Goal: Contribute content: Contribute content

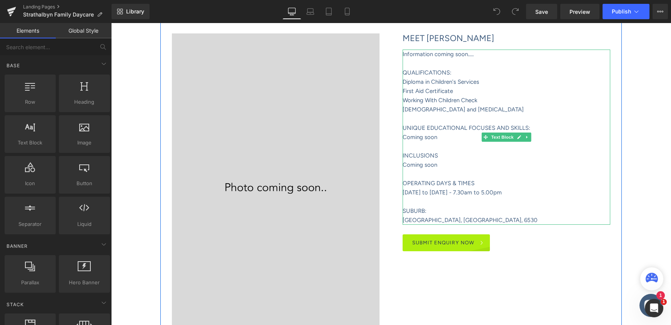
scroll to position [226, 0]
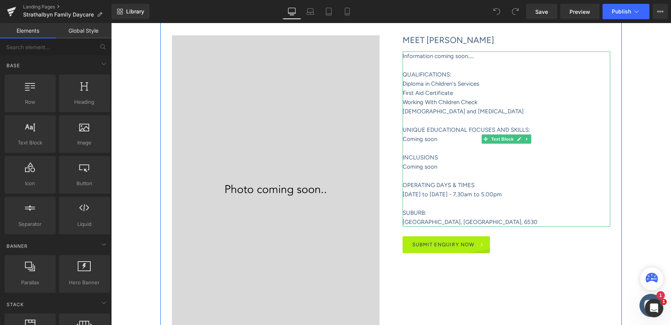
click at [458, 55] on span "Information coming soon....." at bounding box center [437, 56] width 71 height 7
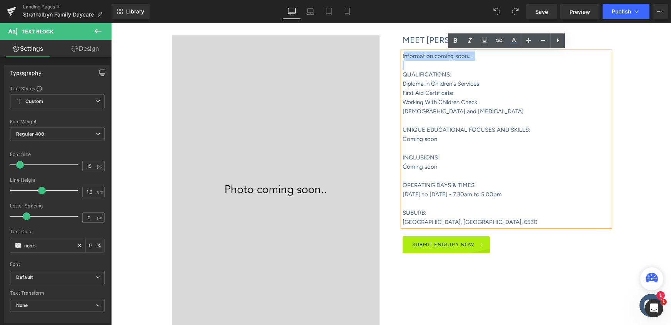
drag, startPoint x: 481, startPoint y: 61, endPoint x: 405, endPoint y: 57, distance: 75.8
click at [405, 57] on div "Information coming soon..... QUALIFICATIONS: Diploma in Children's Services Fir…" at bounding box center [506, 139] width 208 height 175
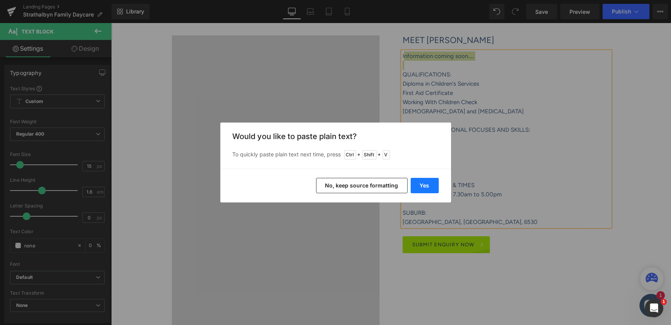
click at [423, 188] on button "Yes" at bounding box center [425, 185] width 28 height 15
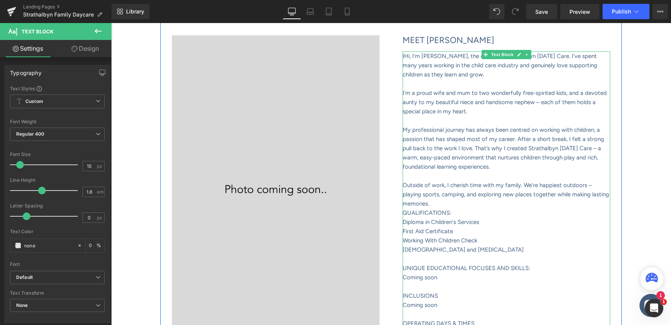
click at [409, 53] on span "IHi, I’m [PERSON_NAME], the owner of Strathalbyn [DATE] Care. I’ve spent many y…" at bounding box center [499, 65] width 194 height 25
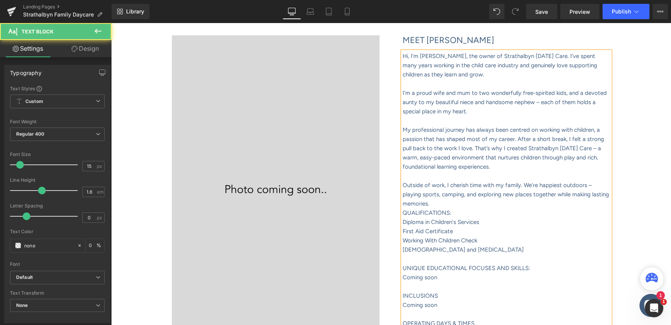
click at [539, 104] on span "I’m a proud wife and mum to two wonderfully free-spirited kids, and a devoted a…" at bounding box center [504, 102] width 204 height 25
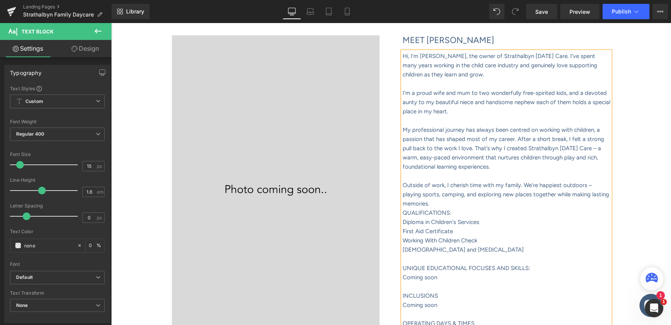
click at [533, 102] on span "I’m a proud wife and mum to two wonderfully free-spirited kids, and a devoted a…" at bounding box center [506, 102] width 208 height 25
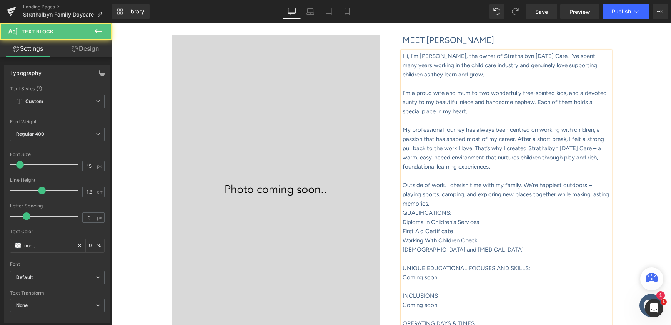
click at [407, 103] on span "I’m a proud wife and mum to two wonderfully free-spirited kids, and a devoted a…" at bounding box center [504, 102] width 204 height 25
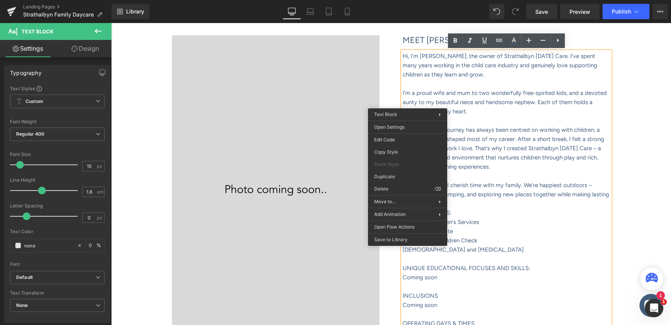
click at [433, 105] on p "I’m a proud wife and mum to two wonderfully free-spirited kids, and a devoted a…" at bounding box center [506, 102] width 208 height 28
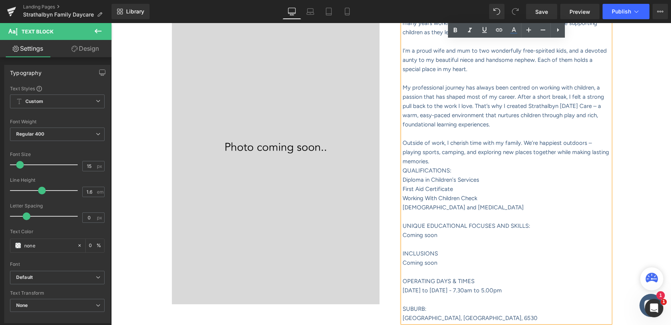
scroll to position [269, 0]
click at [515, 103] on span "My professional journey has always been centred on working with children, a pas…" at bounding box center [502, 105] width 201 height 44
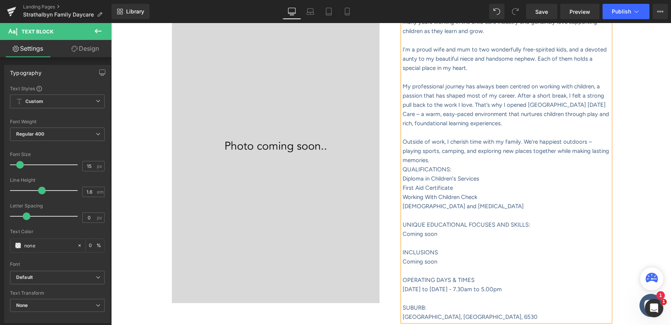
click at [589, 103] on span "My professional journey has always been centred on working with children, a pas…" at bounding box center [505, 105] width 206 height 44
click at [450, 158] on p "Outside of work, I cherish time with my family. We’re happiest outdoors – playi…" at bounding box center [506, 151] width 208 height 28
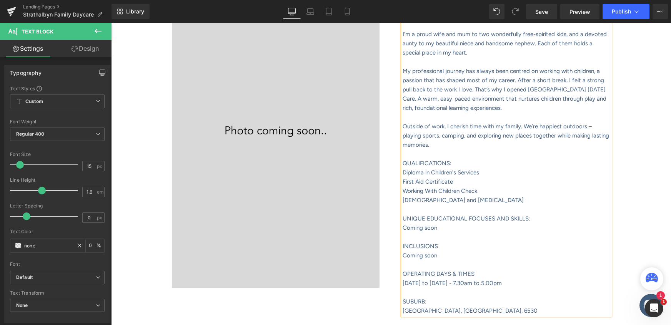
scroll to position [284, 0]
click at [440, 227] on p "Coming soon" at bounding box center [506, 228] width 208 height 9
drag, startPoint x: 558, startPoint y: 228, endPoint x: 402, endPoint y: 229, distance: 156.8
click at [402, 229] on div "Hi, I’m [PERSON_NAME], the owner of Strathalbyn [DATE] Care. I’ve spent many ye…" at bounding box center [506, 154] width 208 height 323
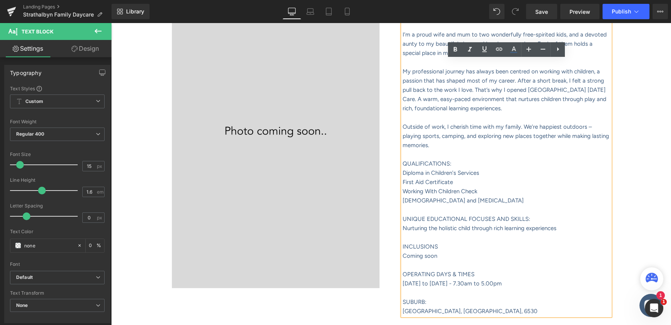
click at [504, 241] on p at bounding box center [506, 237] width 208 height 9
drag, startPoint x: 558, startPoint y: 228, endPoint x: 470, endPoint y: 229, distance: 88.4
click at [470, 229] on p "Nurturing the holistic child through rich learning experiences" at bounding box center [506, 228] width 208 height 9
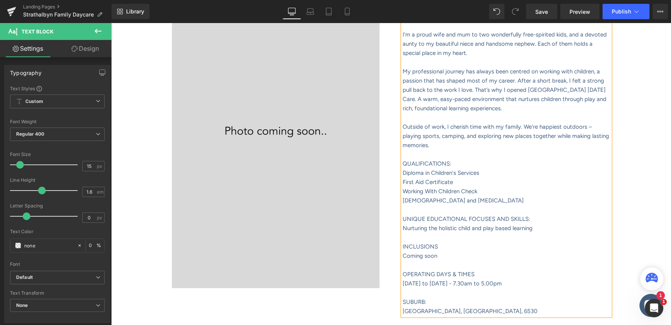
click at [440, 256] on p "Coming soon" at bounding box center [506, 255] width 208 height 9
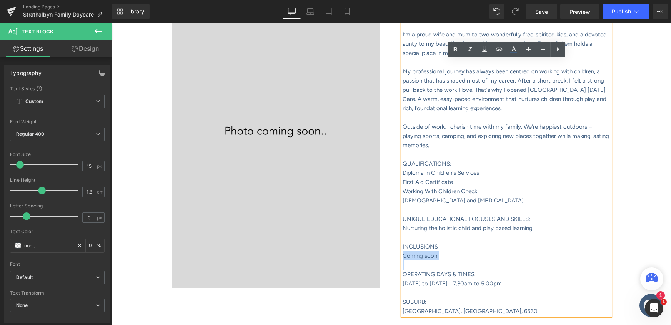
drag, startPoint x: 440, startPoint y: 256, endPoint x: 408, endPoint y: 258, distance: 31.6
click at [408, 258] on p "Coming soon" at bounding box center [506, 255] width 208 height 9
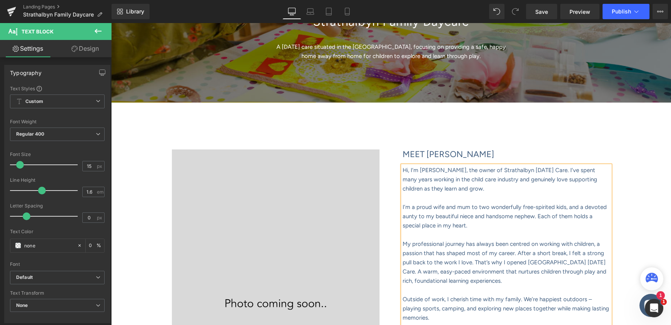
scroll to position [0, 0]
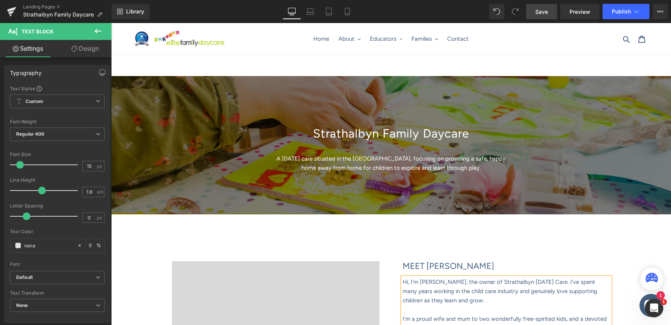
click at [540, 15] on span "Save" at bounding box center [541, 12] width 13 height 8
click at [40, 7] on link "Landing Pages" at bounding box center [67, 7] width 88 height 6
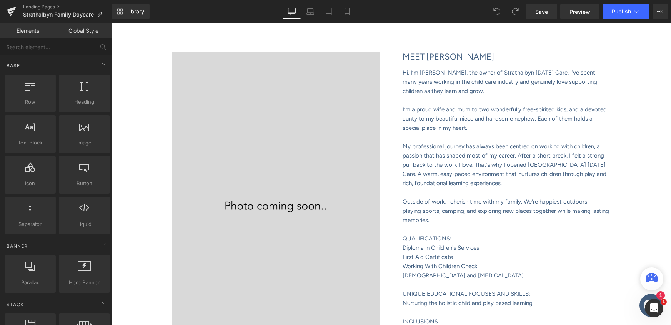
scroll to position [313, 0]
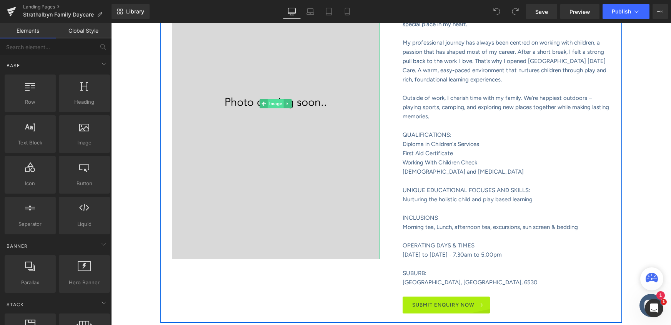
click at [274, 105] on span "Image" at bounding box center [276, 103] width 16 height 9
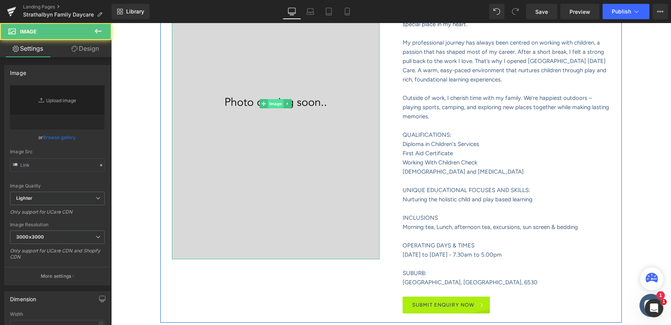
type input "https://ucarecdn.com/34c4a449-c7cd-4b31-88a2-e0da9c513353/-/format/auto/-/previ…"
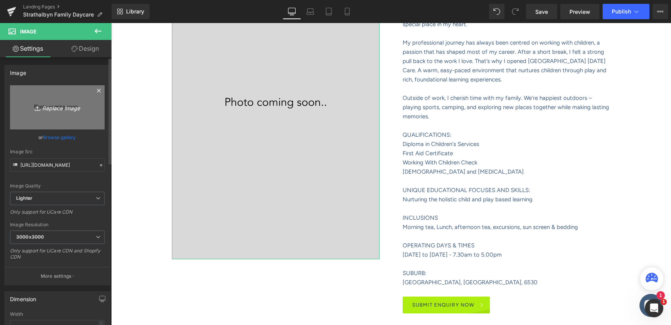
click at [52, 108] on icon "Replace Image" at bounding box center [57, 108] width 61 height 10
type input "C:\fakepath\Serena Hewitt.png"
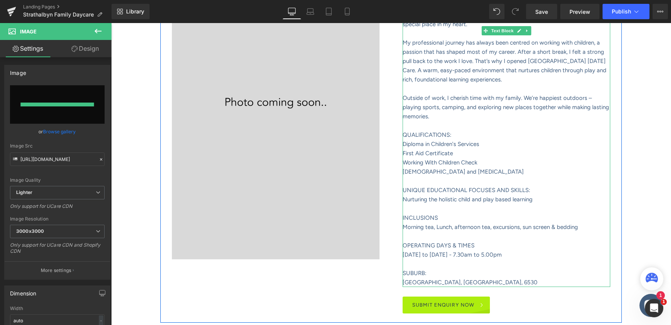
type input "https://ucarecdn.com/567265b1-aadb-42f5-9401-3553c18210bd/-/format/auto/-/previ…"
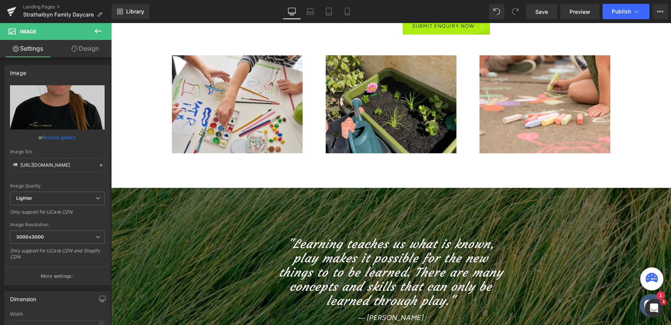
scroll to position [590, 0]
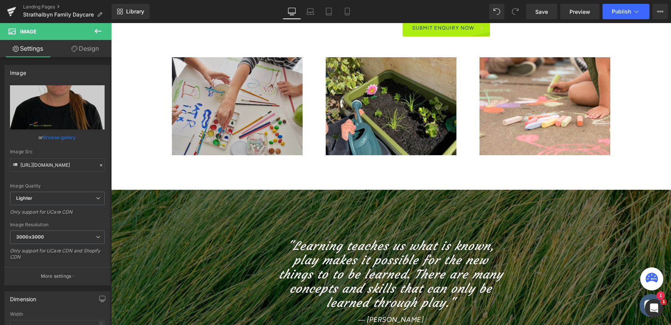
click at [234, 102] on div "Image" at bounding box center [237, 106] width 131 height 98
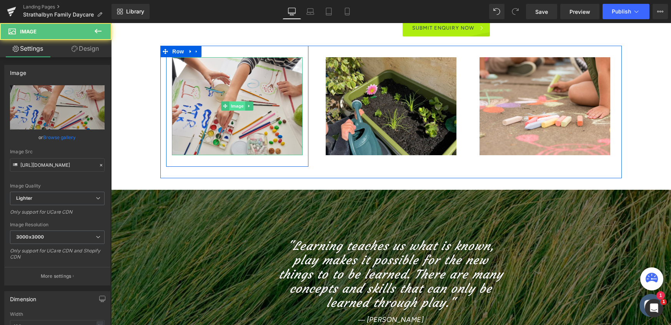
click at [234, 107] on span "Image" at bounding box center [237, 105] width 16 height 9
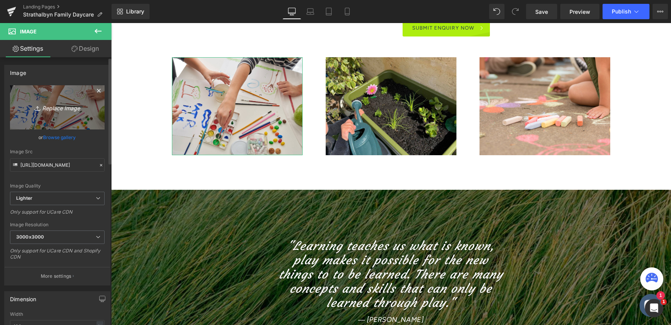
click at [49, 108] on icon "Replace Image" at bounding box center [57, 108] width 61 height 10
type input "C:\fakepath\Serena Hewitt Indoor .png"
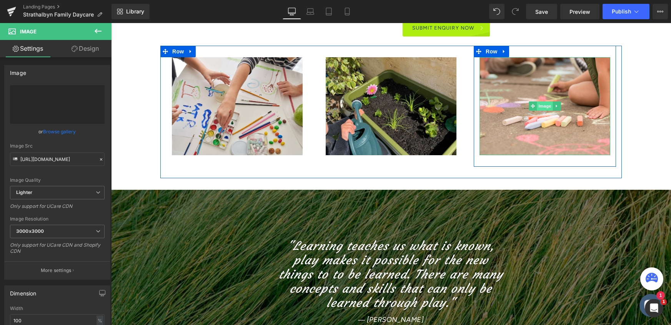
type input "https://ucarecdn.com/61096a84-8d71-4c20-948d-68e5339509e9/-/format/auto/-/previ…"
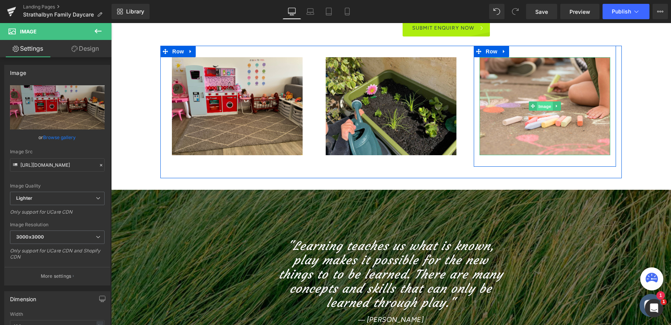
click at [544, 106] on span "Image" at bounding box center [545, 106] width 16 height 9
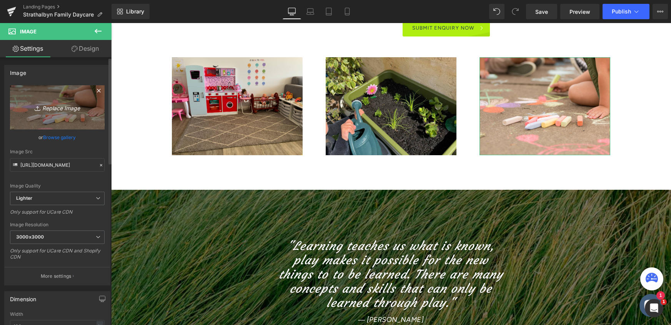
click at [57, 110] on icon "Replace Image" at bounding box center [57, 108] width 61 height 10
type input "C:\fakepath\Serene Hewitt outdoor 1.png"
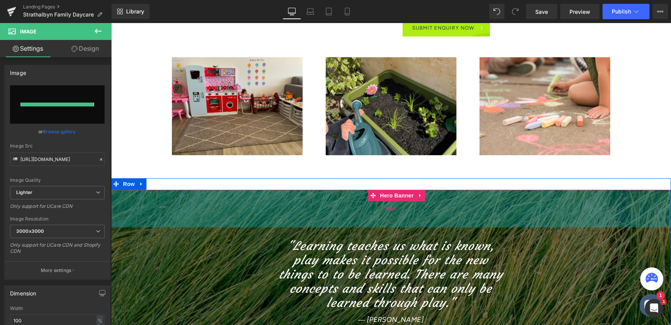
type input "https://ucarecdn.com/6f41a163-0374-4faf-8e01-da46e0033c91/-/format/auto/-/previ…"
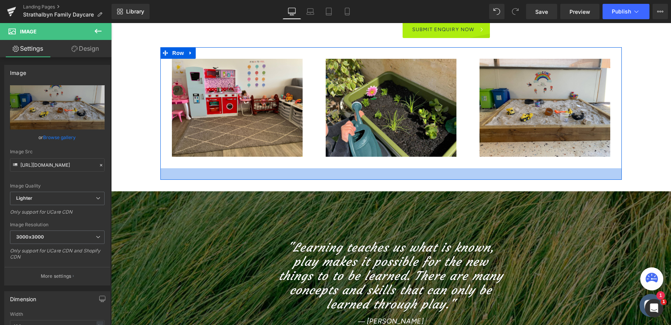
scroll to position [587, 0]
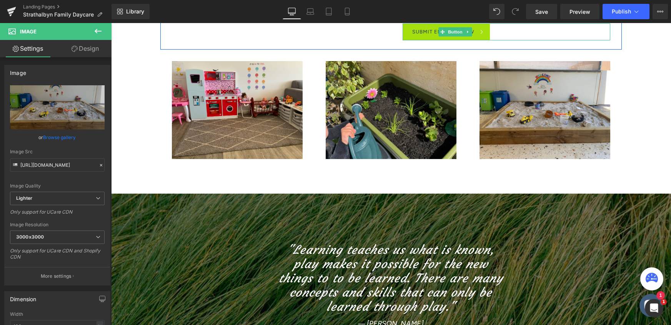
drag, startPoint x: 443, startPoint y: 32, endPoint x: 429, endPoint y: 31, distance: 14.6
click at [443, 32] on icon at bounding box center [442, 32] width 4 height 4
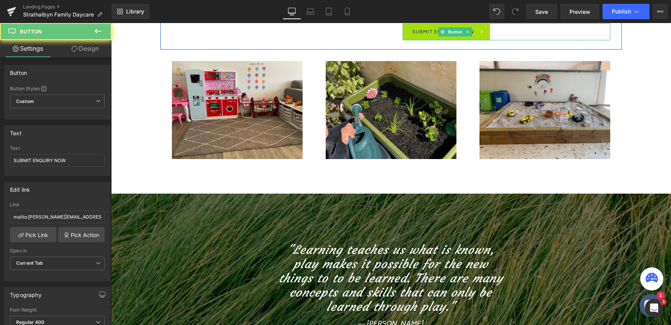
click at [428, 31] on link "SUBMIT ENQUIRY NOW" at bounding box center [445, 31] width 87 height 17
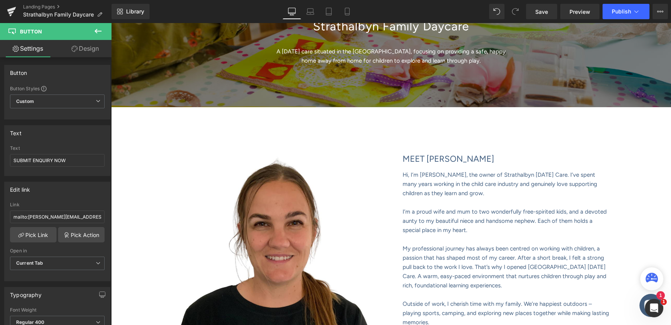
scroll to position [0, 0]
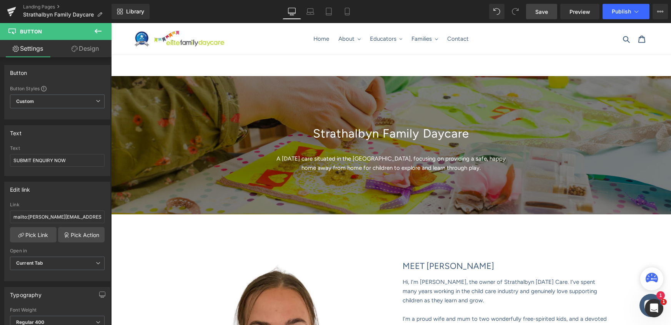
click at [546, 11] on span "Save" at bounding box center [541, 12] width 13 height 8
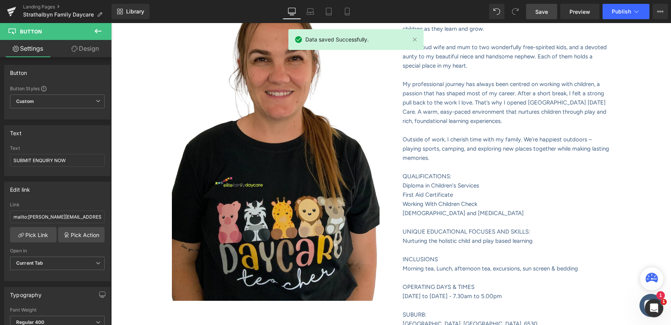
scroll to position [279, 0]
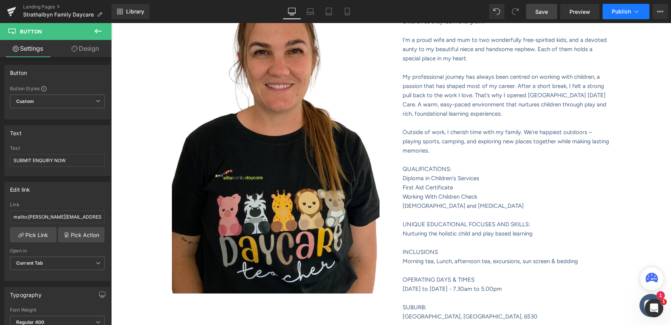
click at [621, 11] on span "Publish" at bounding box center [621, 11] width 19 height 6
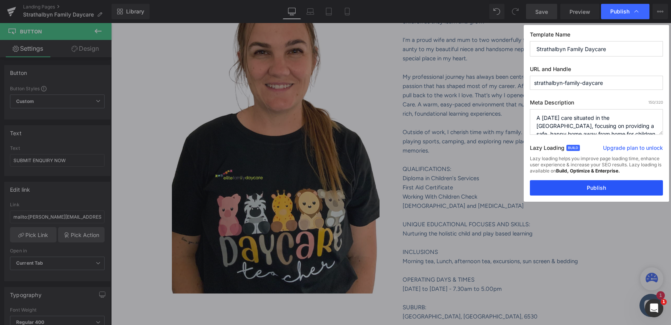
click at [598, 188] on button "Publish" at bounding box center [596, 187] width 133 height 15
